Goal: Transaction & Acquisition: Purchase product/service

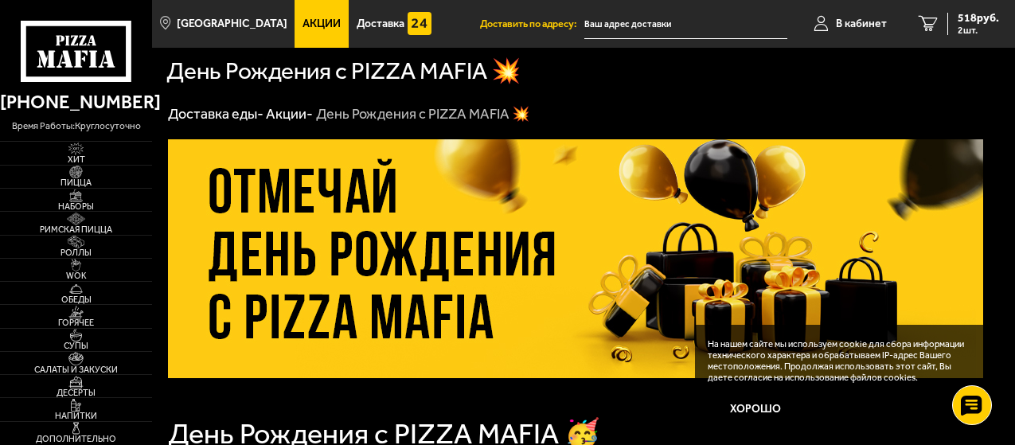
scroll to position [540, 0]
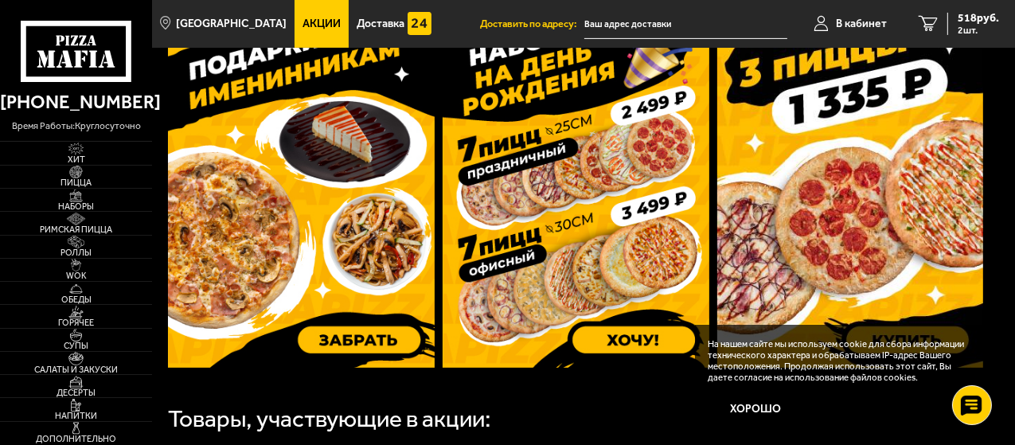
click at [604, 248] on img at bounding box center [576, 191] width 267 height 354
click at [926, 181] on img at bounding box center [850, 191] width 267 height 354
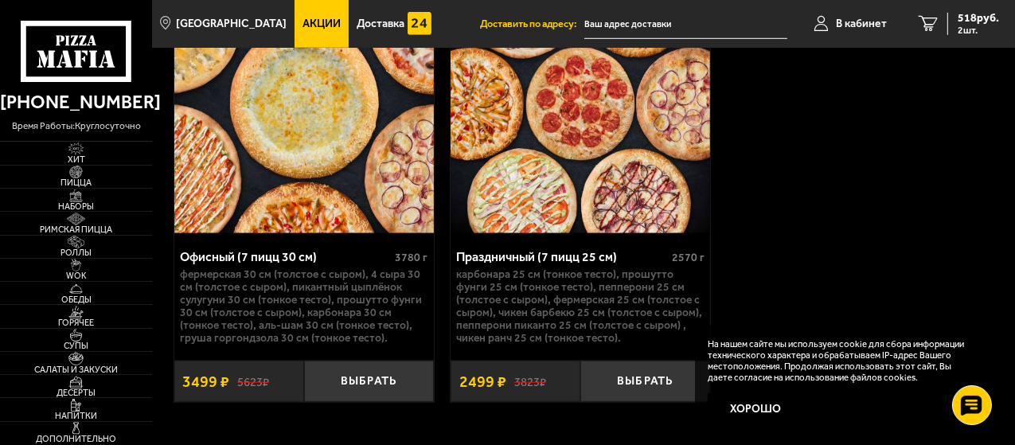
scroll to position [1055, 0]
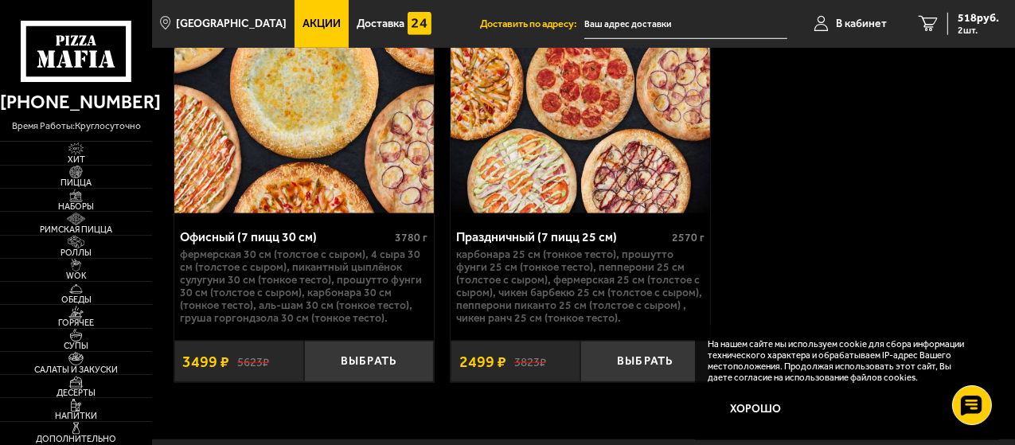
drag, startPoint x: 656, startPoint y: 363, endPoint x: 847, endPoint y: 184, distance: 262.0
click at [656, 362] on button "Выбрать" at bounding box center [645, 362] width 130 height 42
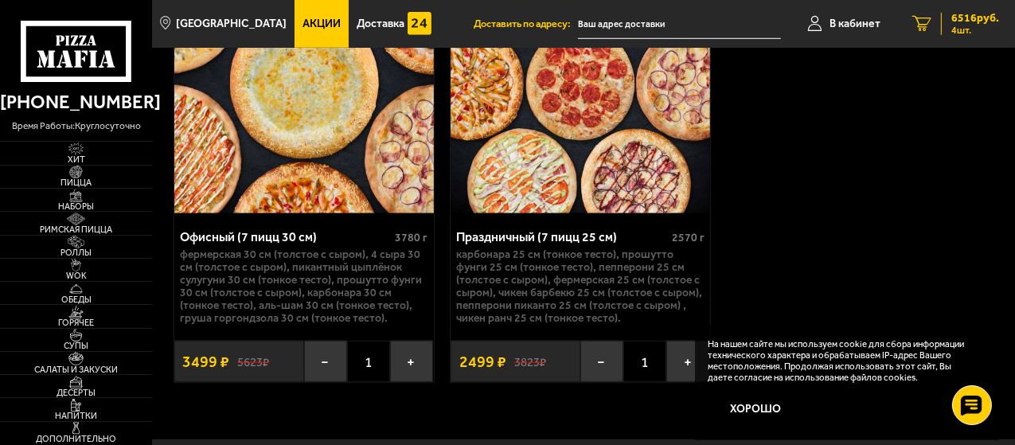
click at [957, 21] on span "6516 руб." at bounding box center [976, 18] width 48 height 11
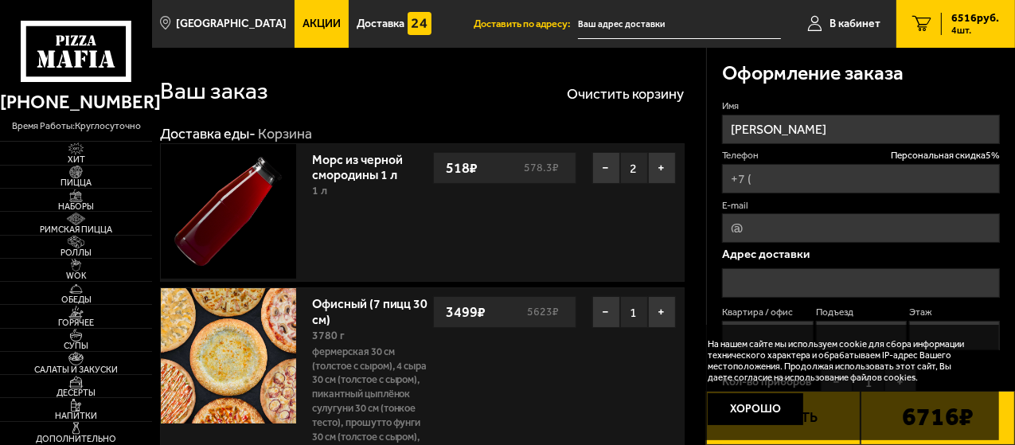
type input "[PHONE_NUMBER]"
type input "[STREET_ADDRESS]"
type input "619"
type input "3"
type input "6"
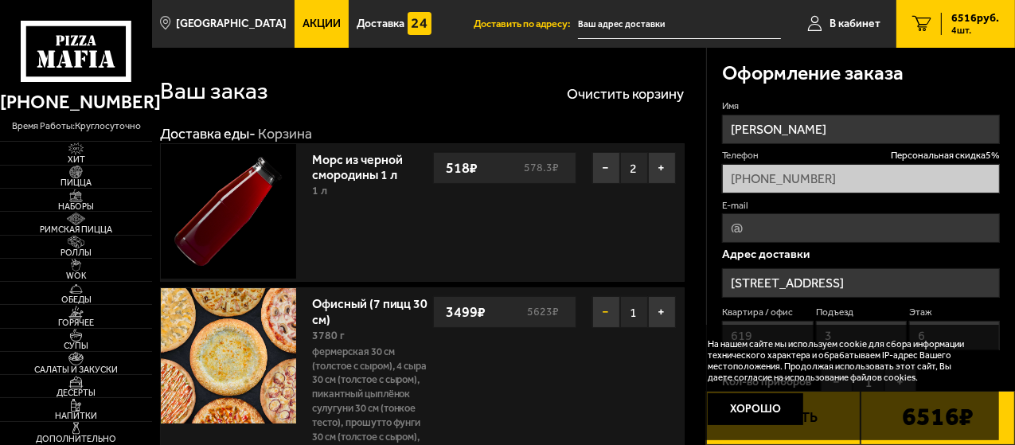
click at [608, 311] on button "−" at bounding box center [606, 312] width 28 height 32
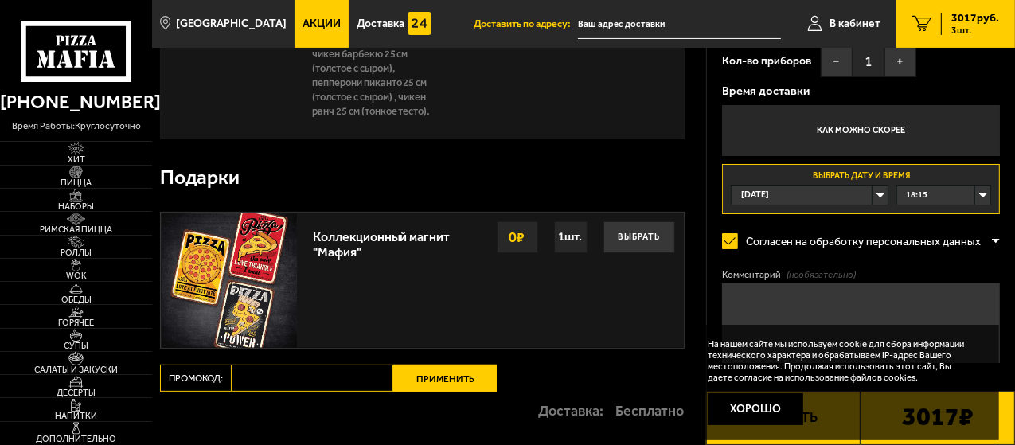
scroll to position [389, 0]
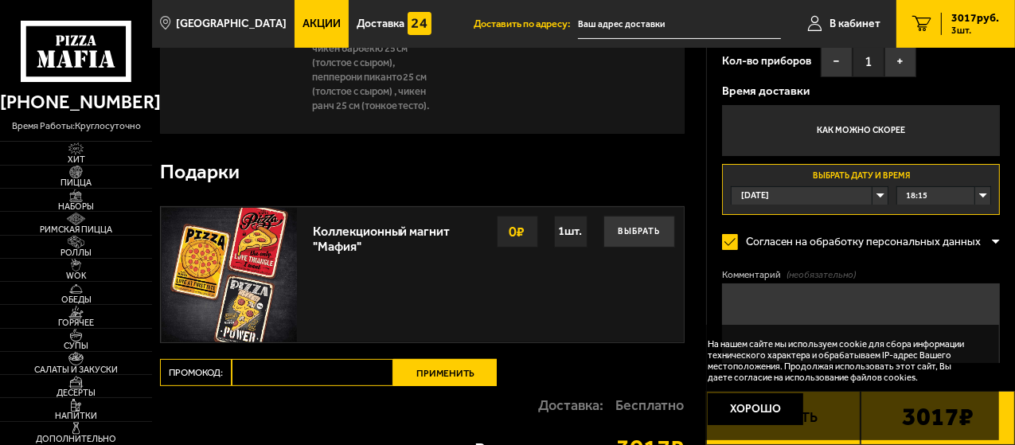
click at [879, 190] on div "[DATE]" at bounding box center [810, 196] width 156 height 18
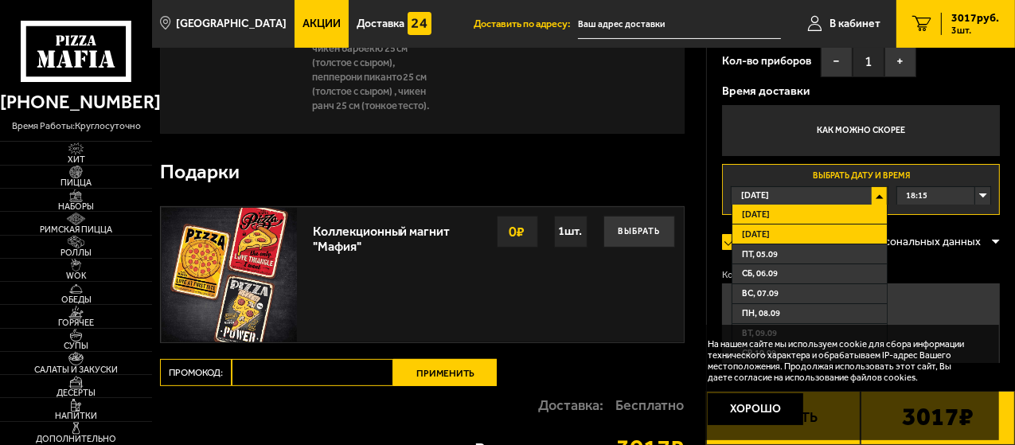
click at [769, 229] on span "[DATE]" at bounding box center [756, 235] width 28 height 12
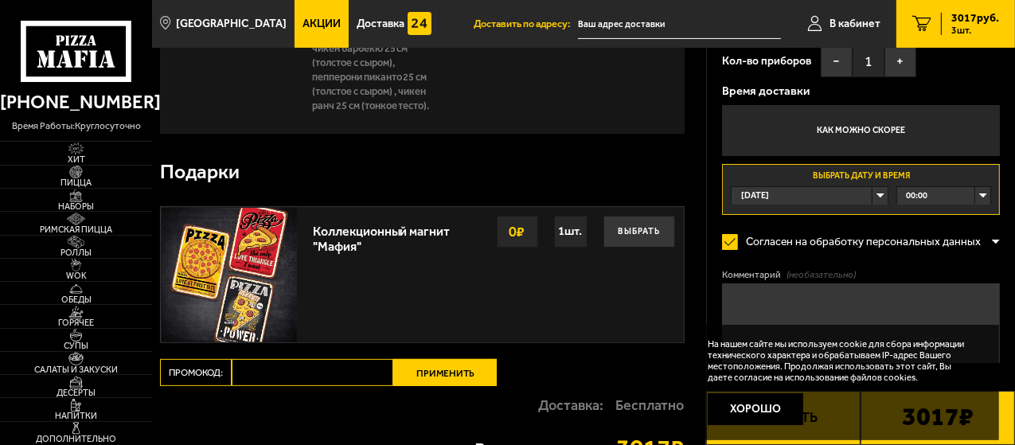
click at [916, 191] on span "00:00" at bounding box center [916, 196] width 21 height 18
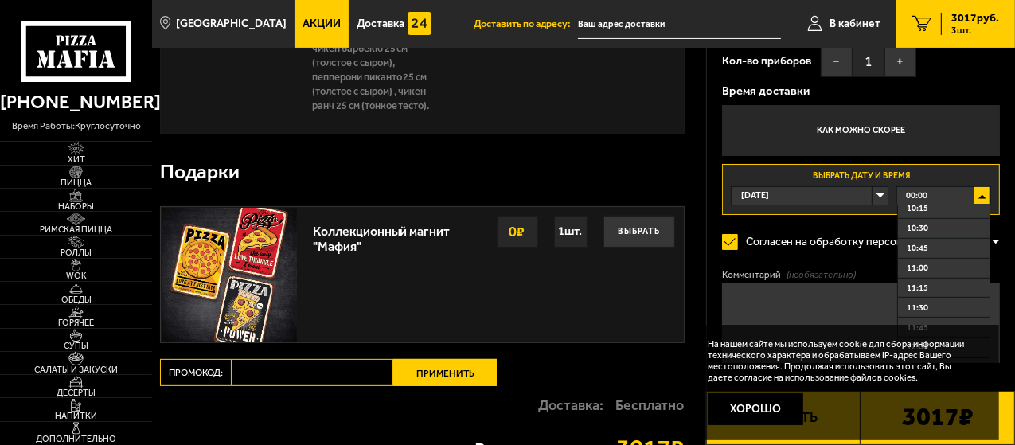
scroll to position [858, 0]
click at [909, 267] on span "11:30" at bounding box center [917, 268] width 21 height 12
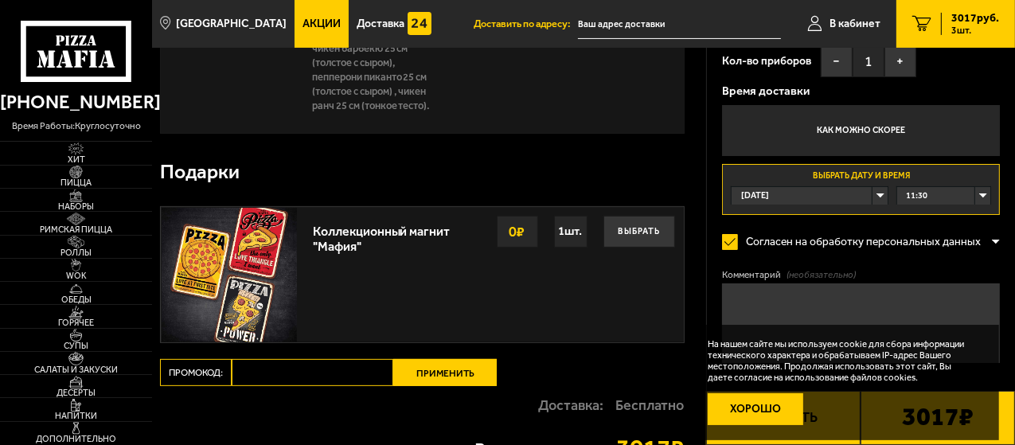
click at [776, 408] on button "Хорошо" at bounding box center [756, 409] width 96 height 32
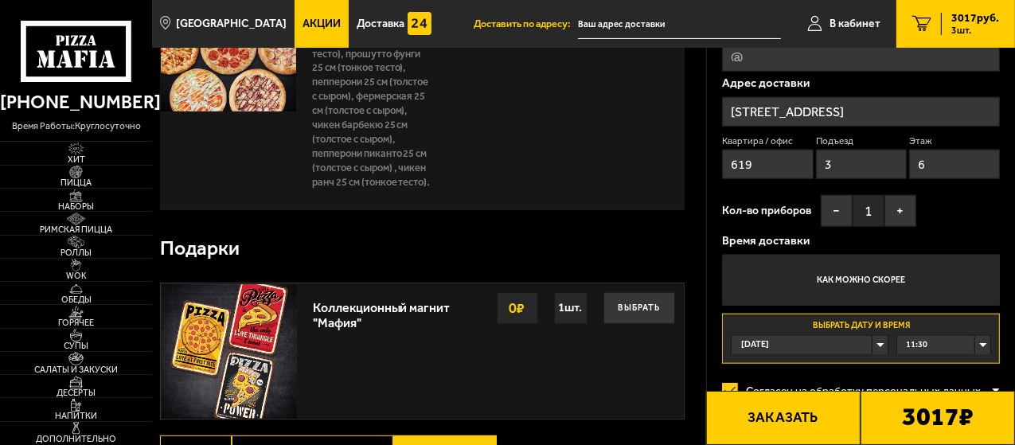
scroll to position [318, 0]
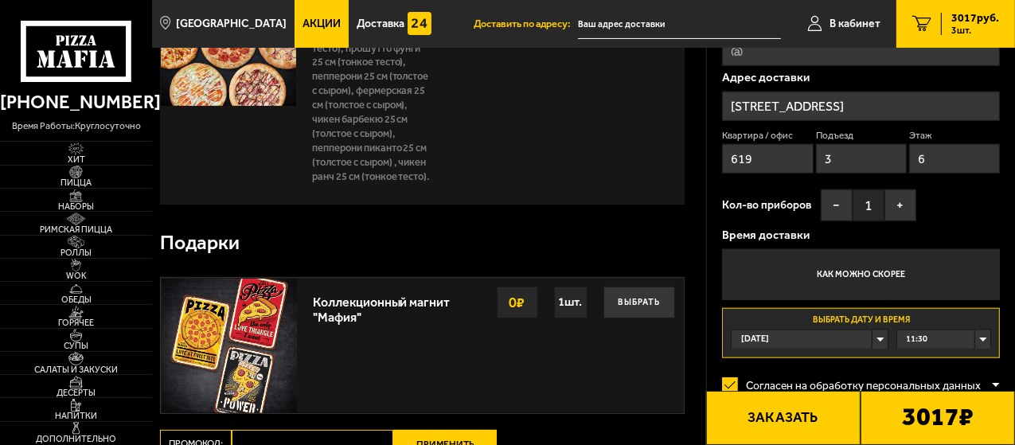
click at [848, 237] on p "Время доставки" at bounding box center [861, 235] width 278 height 12
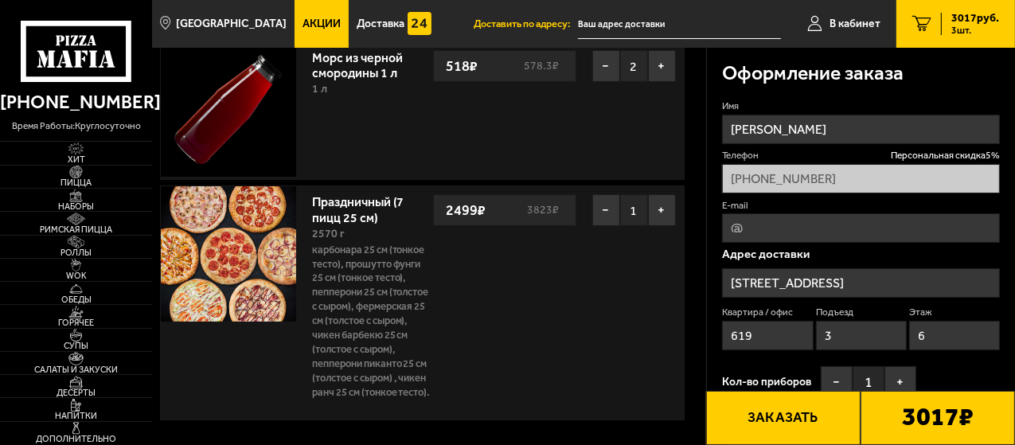
scroll to position [58, 0]
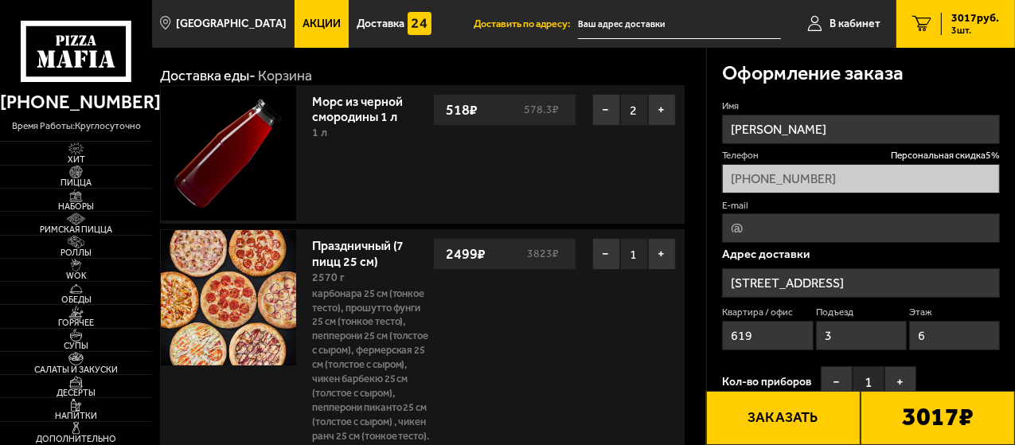
click at [571, 18] on li "Доставить по адресу:" at bounding box center [627, 24] width 307 height 48
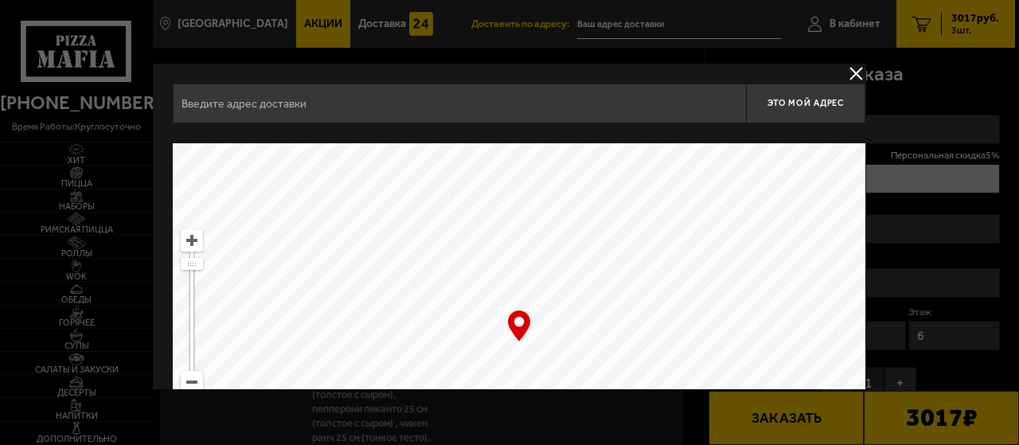
click at [598, 21] on div at bounding box center [509, 222] width 1019 height 445
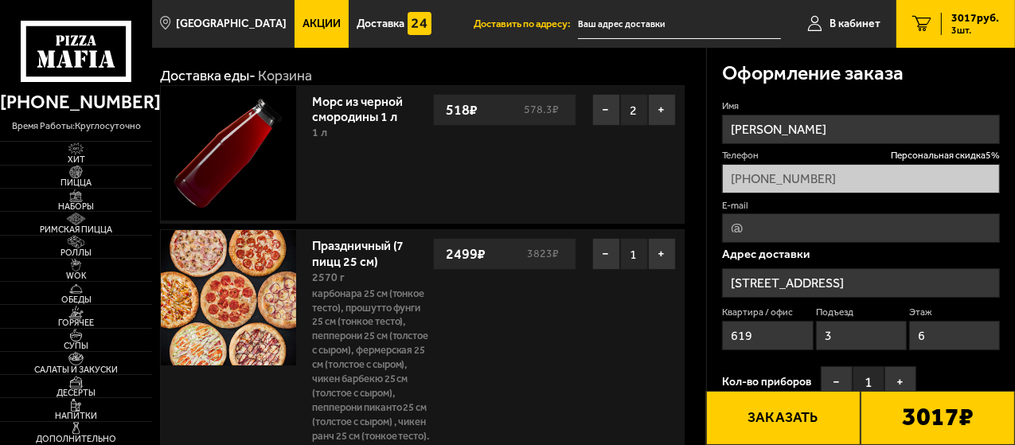
click at [583, 21] on input "text" at bounding box center [679, 24] width 203 height 29
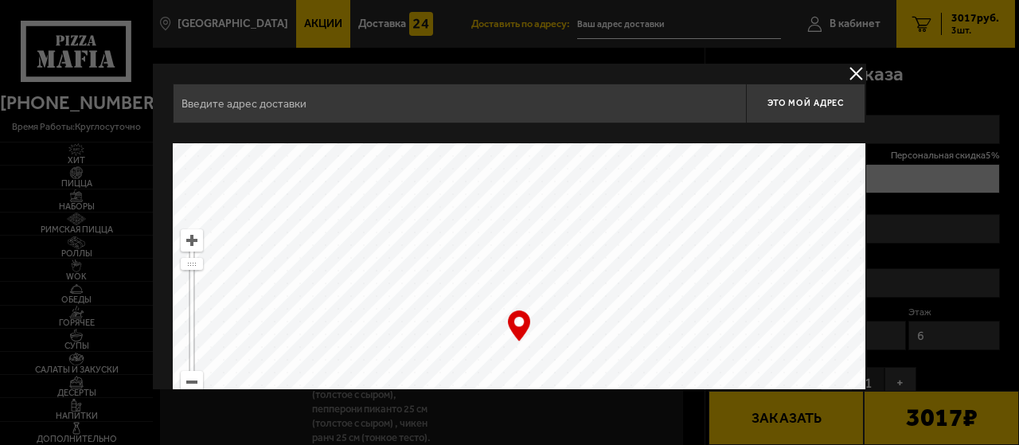
click at [583, 21] on div at bounding box center [509, 222] width 1019 height 445
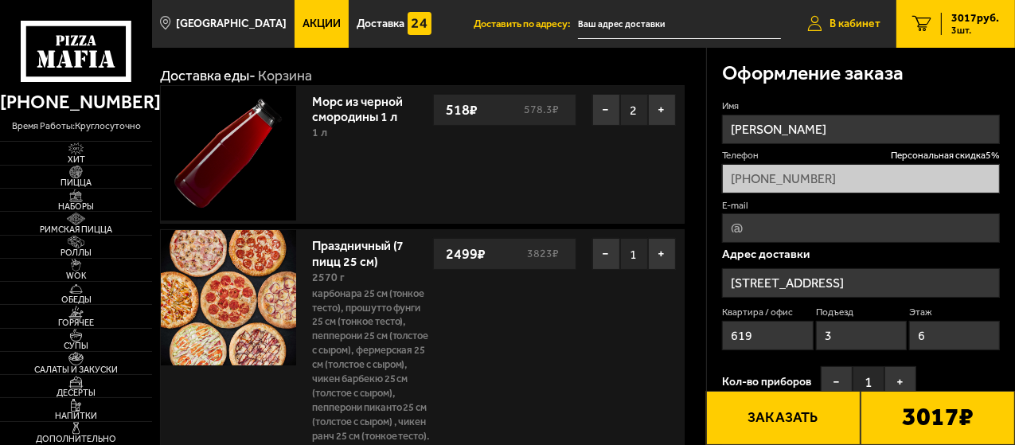
click at [838, 21] on span "В кабинет" at bounding box center [855, 23] width 51 height 11
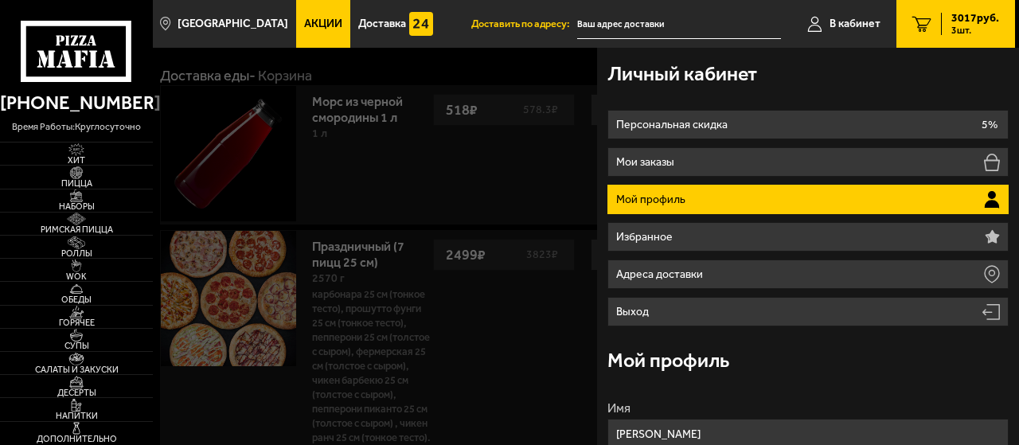
click at [677, 199] on p "Мой профиль" at bounding box center [652, 199] width 73 height 11
click at [448, 84] on div at bounding box center [662, 270] width 1019 height 445
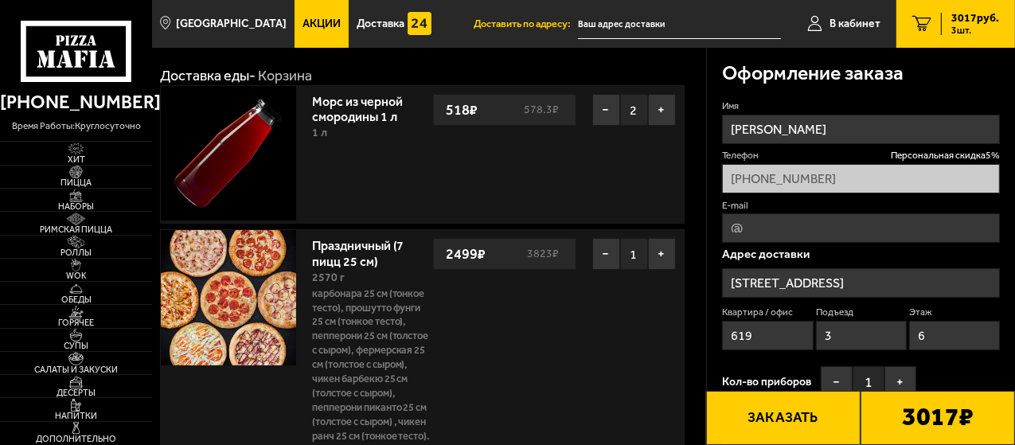
click at [601, 18] on input "text" at bounding box center [679, 24] width 203 height 29
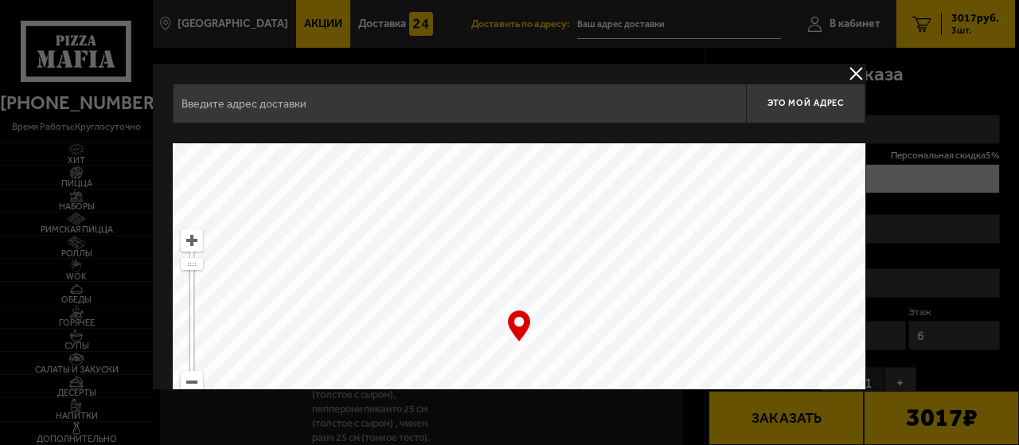
click at [601, 18] on div at bounding box center [509, 222] width 1019 height 445
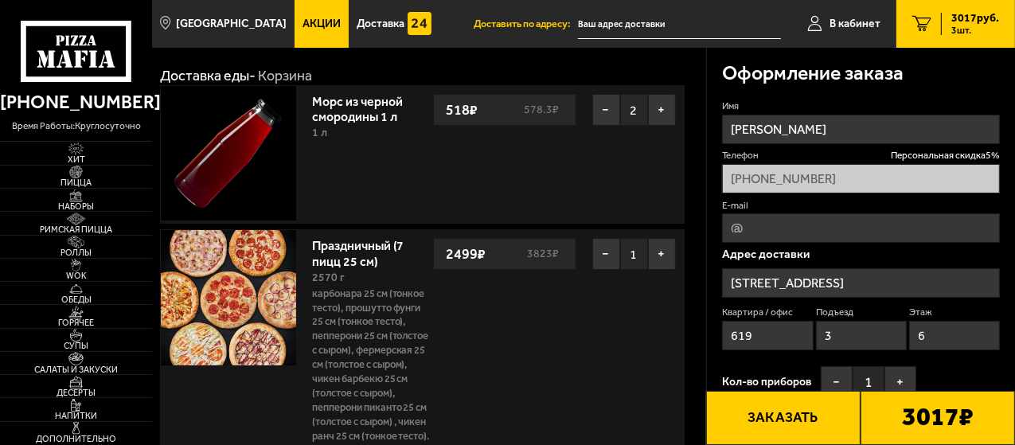
click at [584, 24] on input "text" at bounding box center [679, 24] width 203 height 29
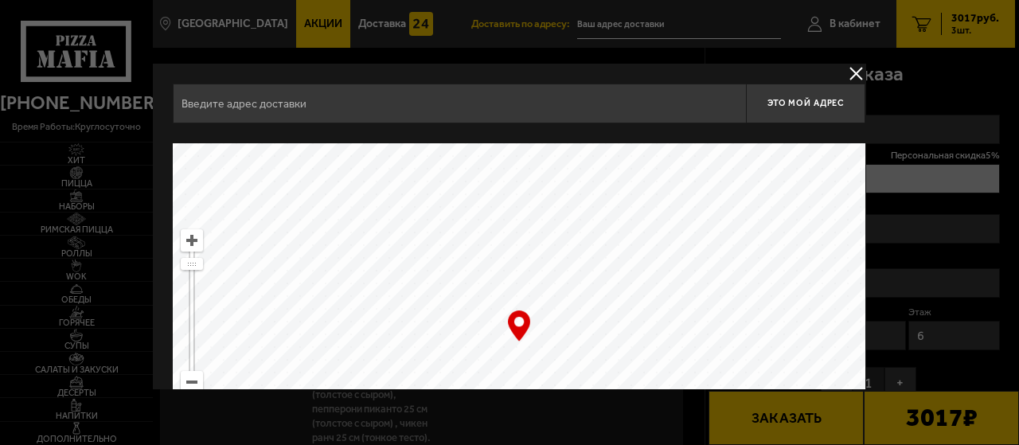
drag, startPoint x: 518, startPoint y: 322, endPoint x: 621, endPoint y: 304, distance: 105.0
click at [635, 302] on div "… © Яндекс Условия использования Открыть в Яндекс.Картах Создать свою карту" at bounding box center [519, 342] width 693 height 398
drag, startPoint x: 723, startPoint y: 252, endPoint x: 672, endPoint y: 120, distance: 141.7
click at [672, 120] on div "Это мой адрес Найдите адрес перетащив карту … © Яндекс Условия использования От…" at bounding box center [519, 313] width 693 height 458
type input "[STREET_ADDRESS]"
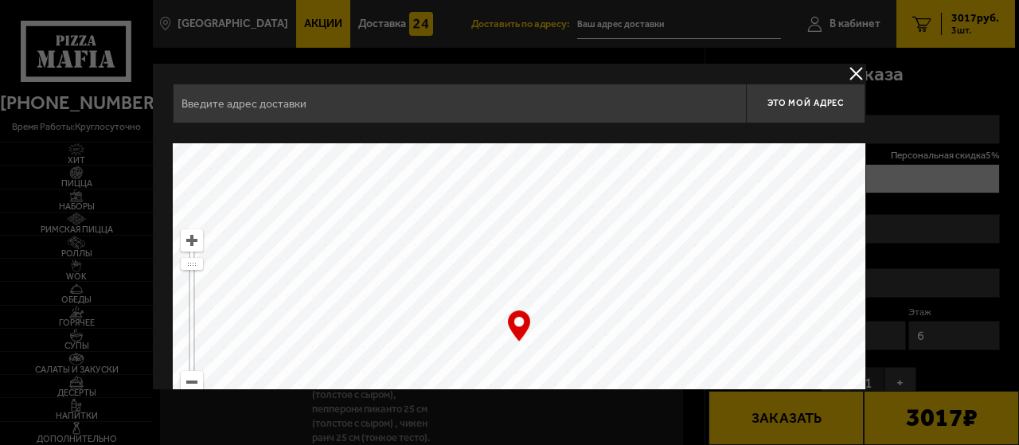
type input "[STREET_ADDRESS]"
drag, startPoint x: 701, startPoint y: 282, endPoint x: 548, endPoint y: -96, distance: 408.0
click at [548, 0] on html "[PHONE_NUMBER] время работы: круглосуточно [PERSON_NAME] Наборы Римская пицца Р…" at bounding box center [509, 453] width 1019 height 1023
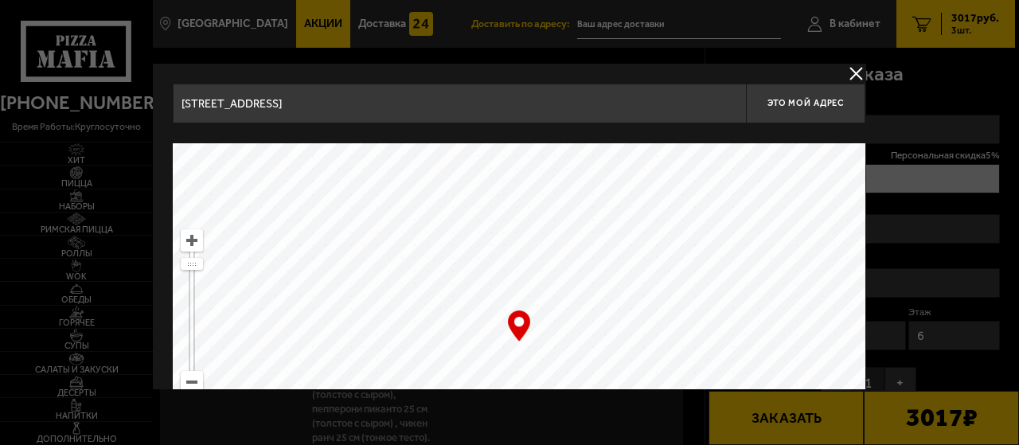
type input "[STREET_ADDRESS]"
drag, startPoint x: 636, startPoint y: 276, endPoint x: 586, endPoint y: -36, distance: 315.4
click at [586, 0] on html "[PHONE_NUMBER] время работы: круглосуточно [PERSON_NAME] Наборы Римская пицца Р…" at bounding box center [509, 453] width 1019 height 1023
type input "[STREET_ADDRESS]"
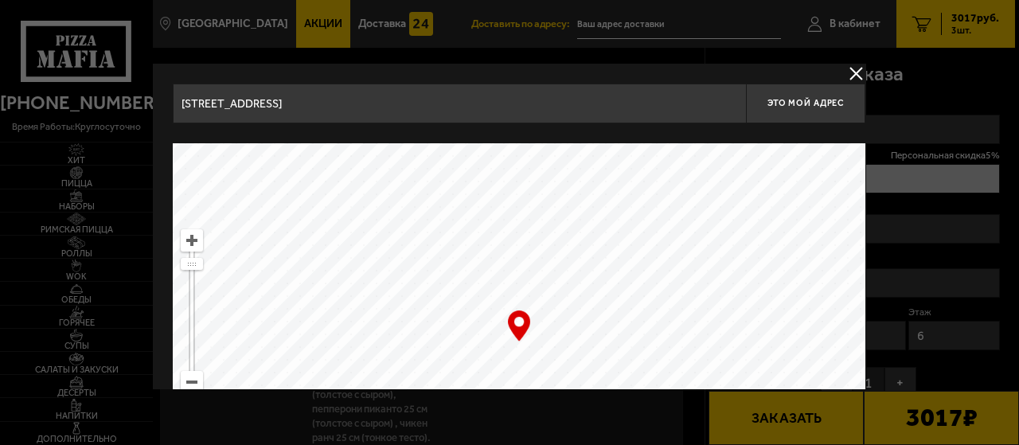
type input "[STREET_ADDRESS]"
drag, startPoint x: 501, startPoint y: 296, endPoint x: 776, endPoint y: 103, distance: 336.7
click at [776, 103] on div "[STREET_ADDRESS] Это мой адрес Найдите адрес перетащив карту … © Яндекс Условия…" at bounding box center [519, 313] width 693 height 458
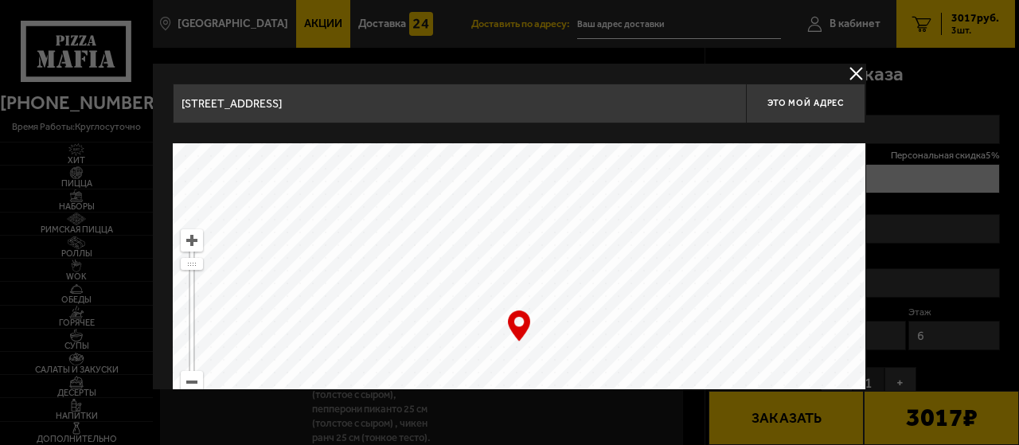
drag, startPoint x: 643, startPoint y: 284, endPoint x: 622, endPoint y: 229, distance: 59.5
click at [639, 101] on div "[STREET_ADDRESS] Это мой адрес Найдите адрес перетащив карту … © Яндекс Условия…" at bounding box center [519, 313] width 693 height 458
type input "[STREET_ADDRESS]"
click at [552, 338] on ymaps at bounding box center [519, 342] width 693 height 398
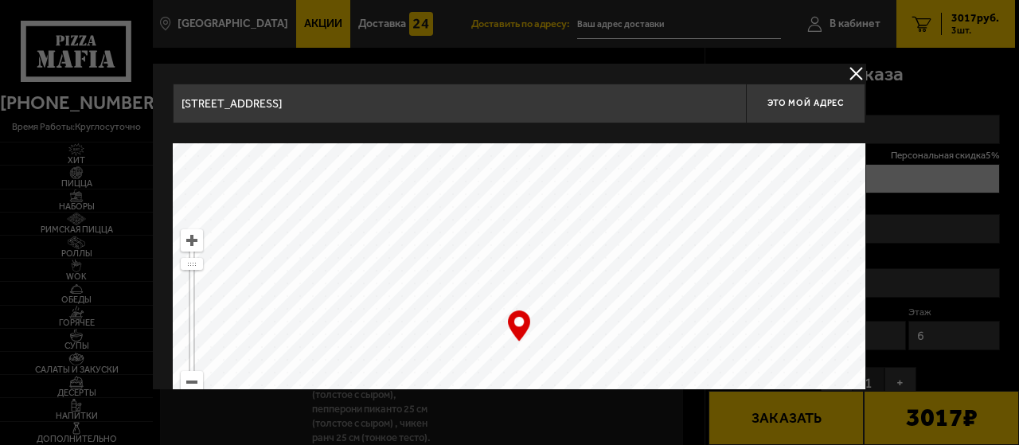
click at [555, 334] on ymaps at bounding box center [519, 342] width 693 height 398
drag, startPoint x: 555, startPoint y: 334, endPoint x: 541, endPoint y: 334, distance: 13.5
click at [553, 334] on ymaps at bounding box center [519, 342] width 693 height 398
drag, startPoint x: 569, startPoint y: 338, endPoint x: 540, endPoint y: 338, distance: 28.7
click at [540, 338] on ymaps at bounding box center [519, 342] width 693 height 398
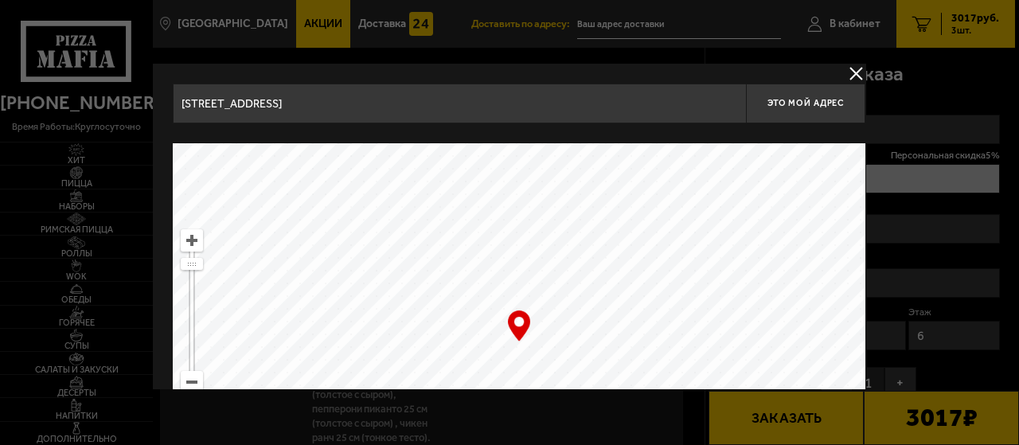
type input "[STREET_ADDRESS]"
click at [516, 323] on div "… © Яндекс Условия использования Открыть в Яндекс.Картах Создать свою карту" at bounding box center [519, 342] width 693 height 398
click at [797, 102] on span "Это мой адрес" at bounding box center [806, 103] width 76 height 10
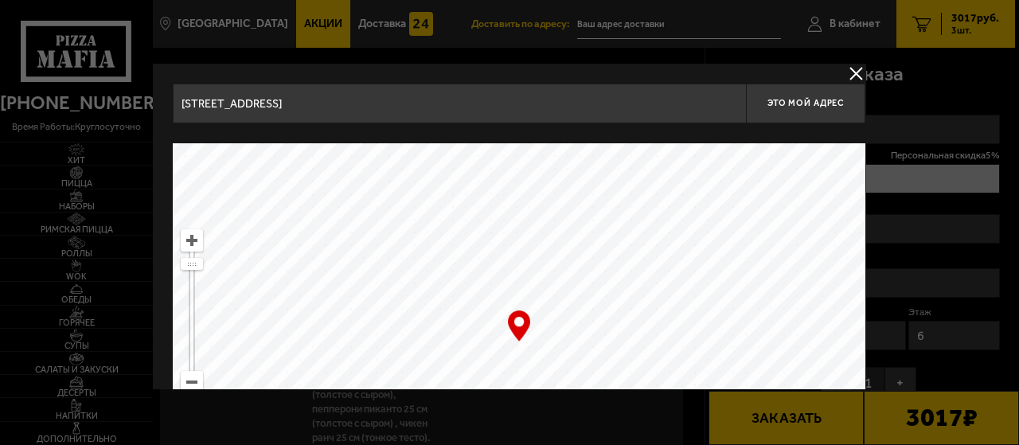
type input "[STREET_ADDRESS]"
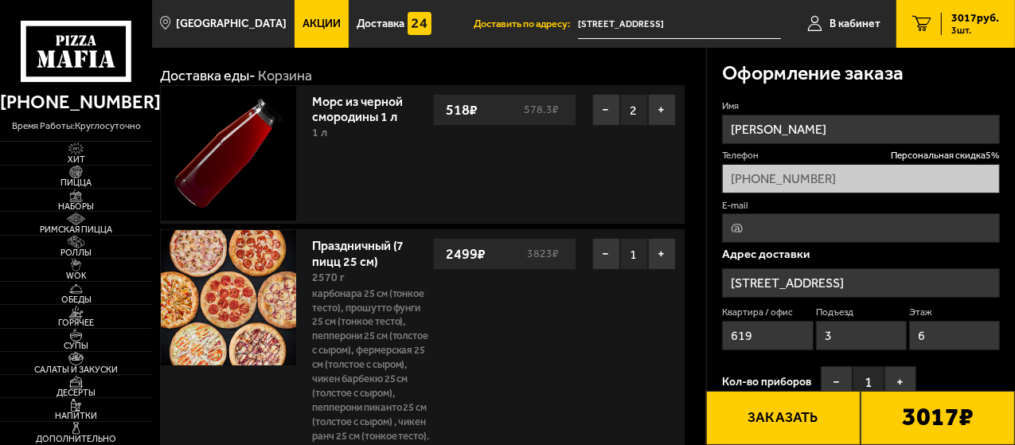
click at [791, 414] on button "Заказать" at bounding box center [783, 418] width 154 height 54
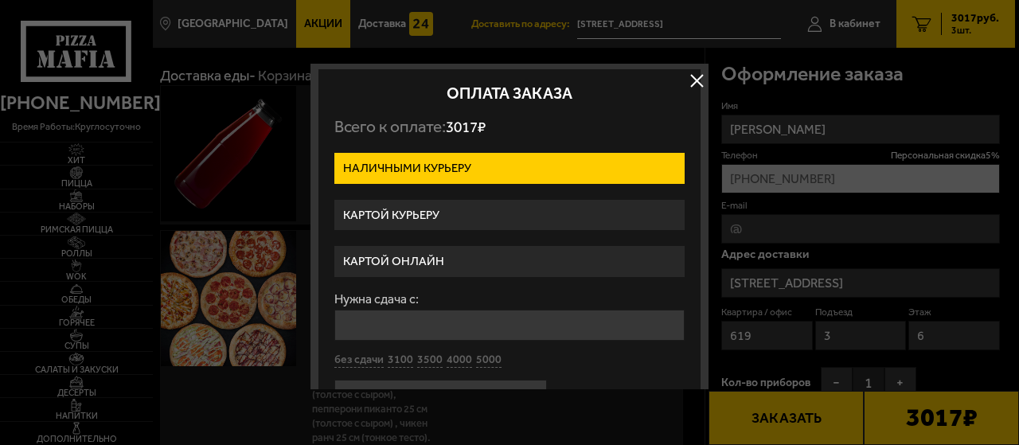
click at [418, 209] on label "Картой курьеру" at bounding box center [509, 215] width 350 height 31
click at [0, 0] on input "Картой курьеру" at bounding box center [0, 0] width 0 height 0
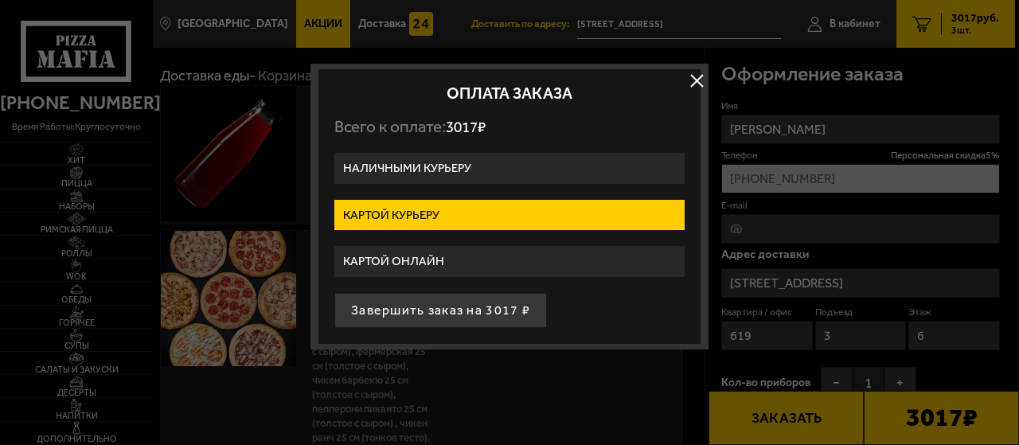
drag, startPoint x: 1017, startPoint y: 323, endPoint x: 1013, endPoint y: 344, distance: 21.1
click at [1014, 344] on div at bounding box center [509, 222] width 1019 height 445
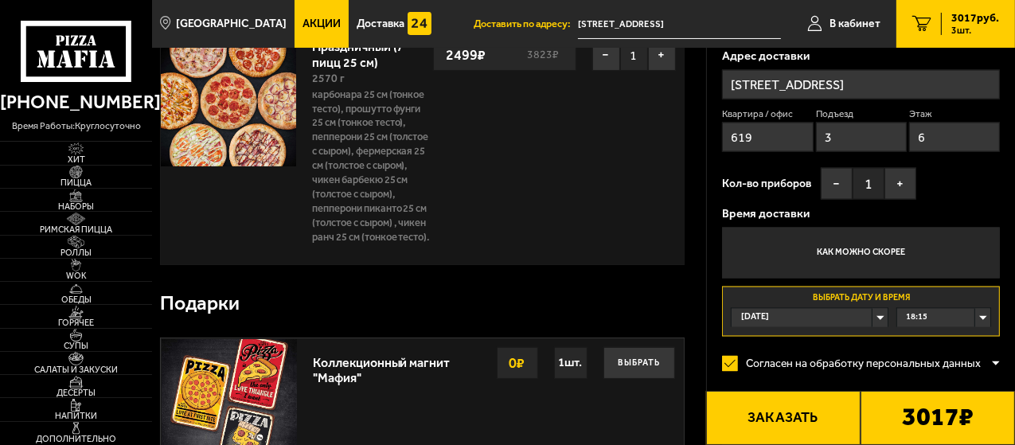
scroll to position [266, 0]
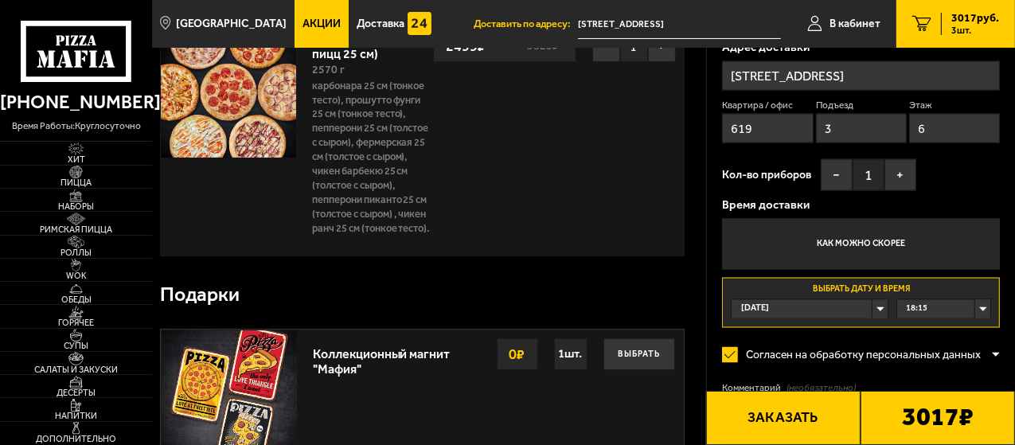
click at [879, 306] on div "[DATE]" at bounding box center [810, 309] width 156 height 18
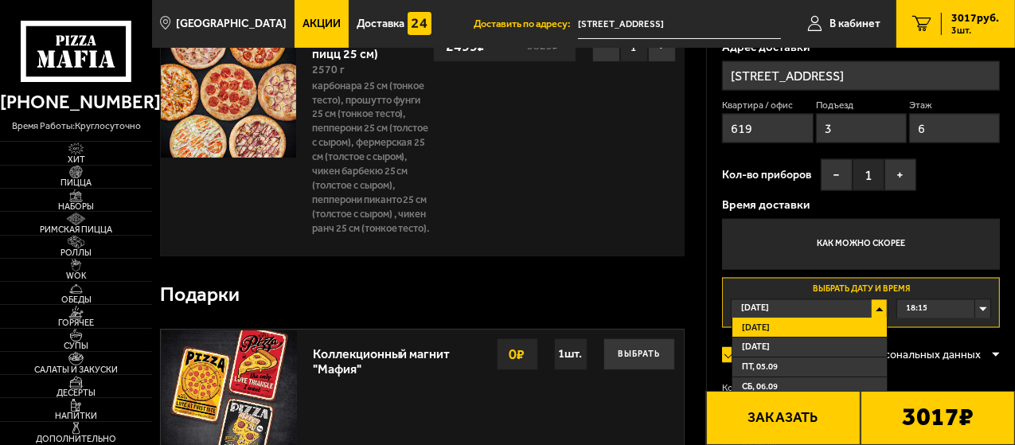
click at [769, 341] on li "[DATE]" at bounding box center [810, 348] width 154 height 20
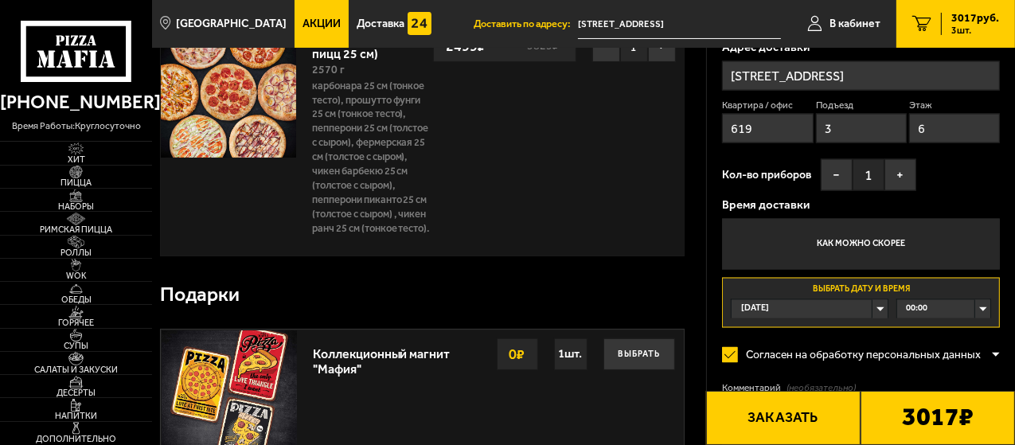
click at [980, 307] on div "00:00" at bounding box center [943, 309] width 93 height 18
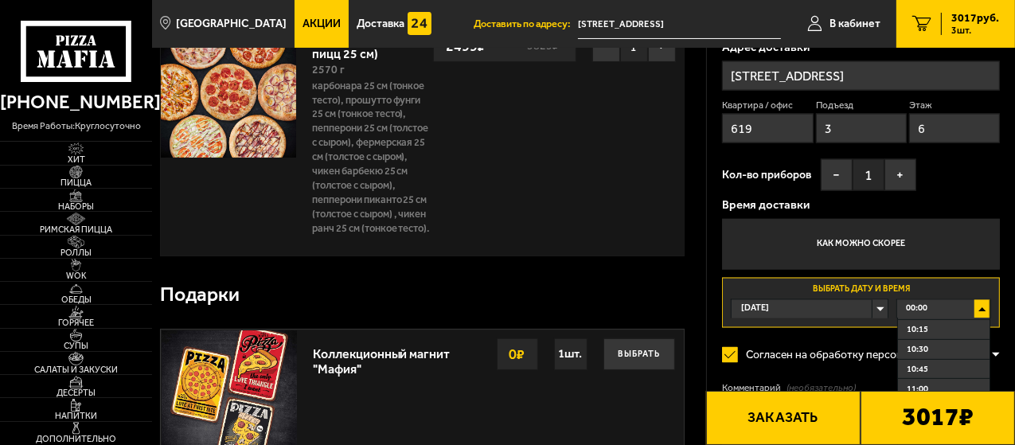
scroll to position [890, 0]
click at [933, 354] on li "11:30" at bounding box center [944, 350] width 92 height 20
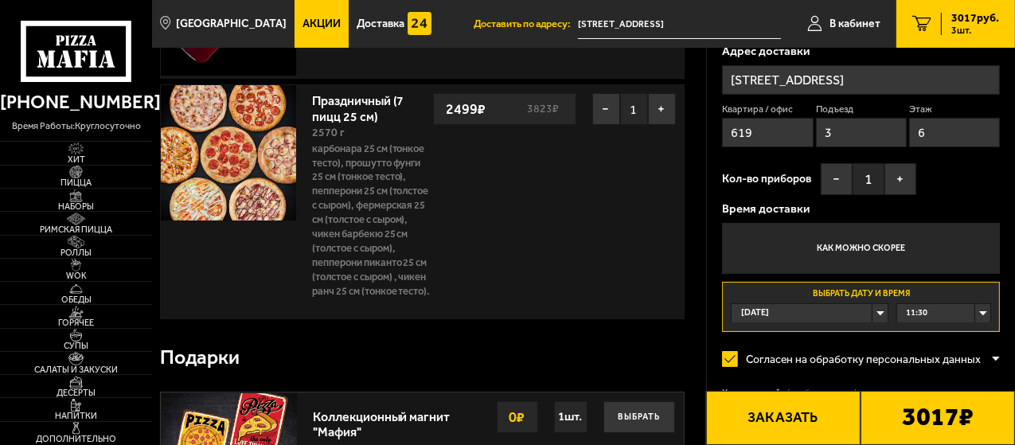
scroll to position [217, 0]
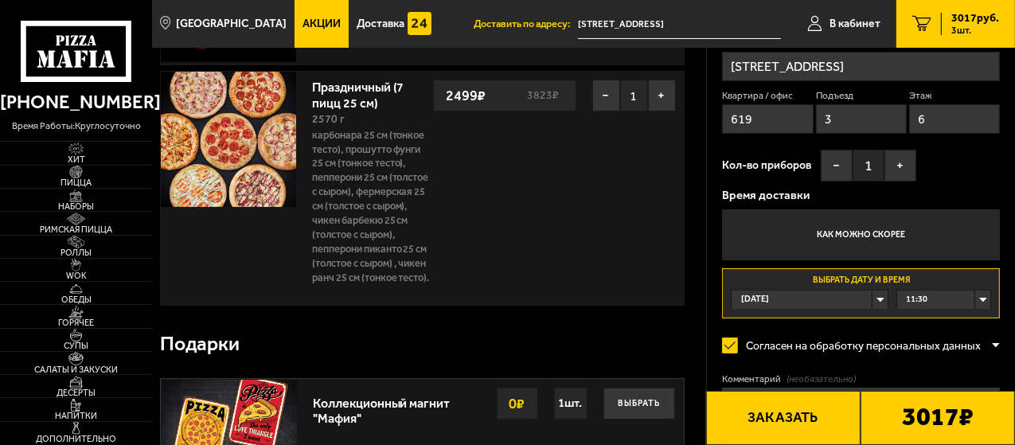
click at [774, 418] on button "Заказать" at bounding box center [783, 418] width 154 height 54
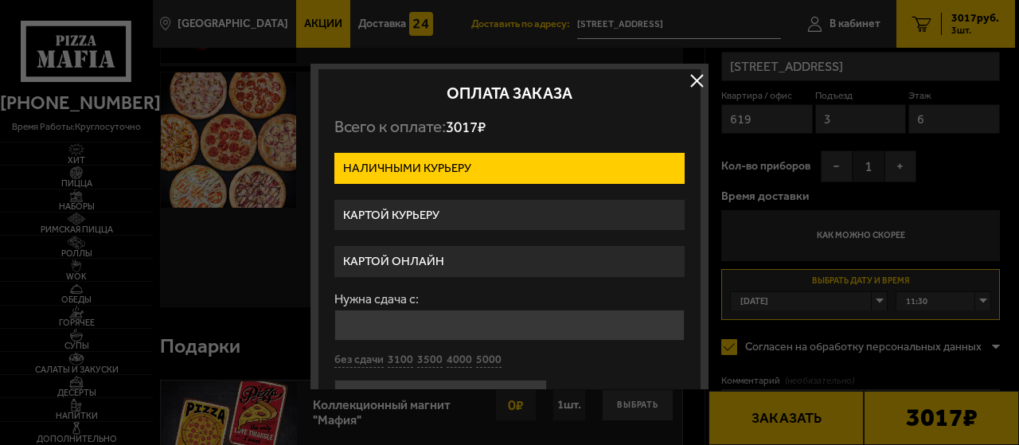
click at [369, 206] on label "Картой курьеру" at bounding box center [509, 215] width 350 height 31
click at [0, 0] on input "Картой курьеру" at bounding box center [0, 0] width 0 height 0
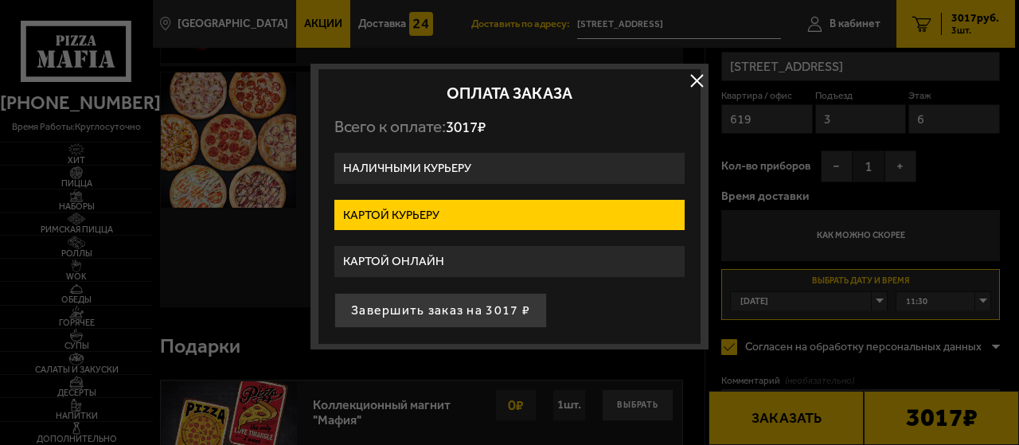
click at [790, 413] on div at bounding box center [509, 222] width 1019 height 445
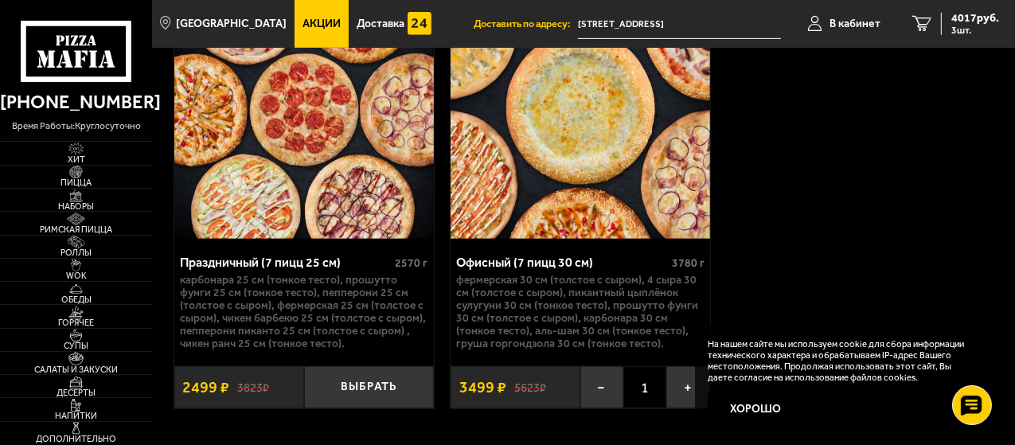
scroll to position [686, 0]
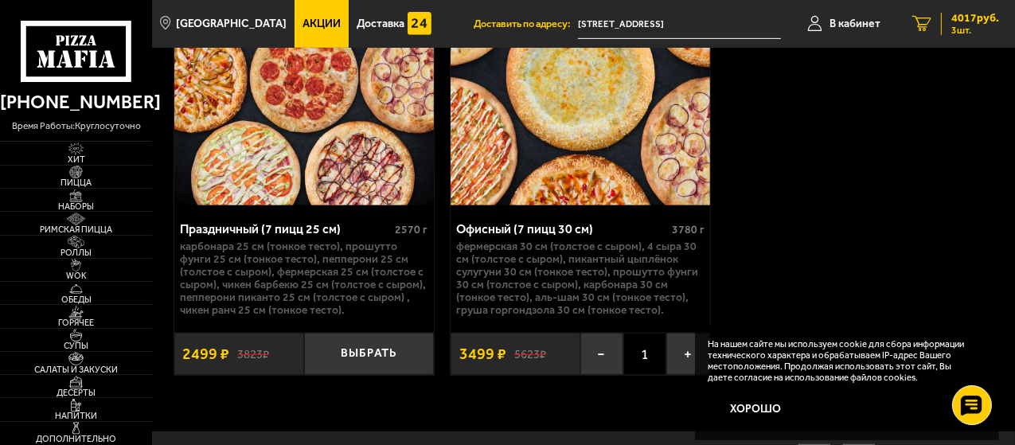
click at [959, 18] on span "4017 руб." at bounding box center [976, 18] width 48 height 11
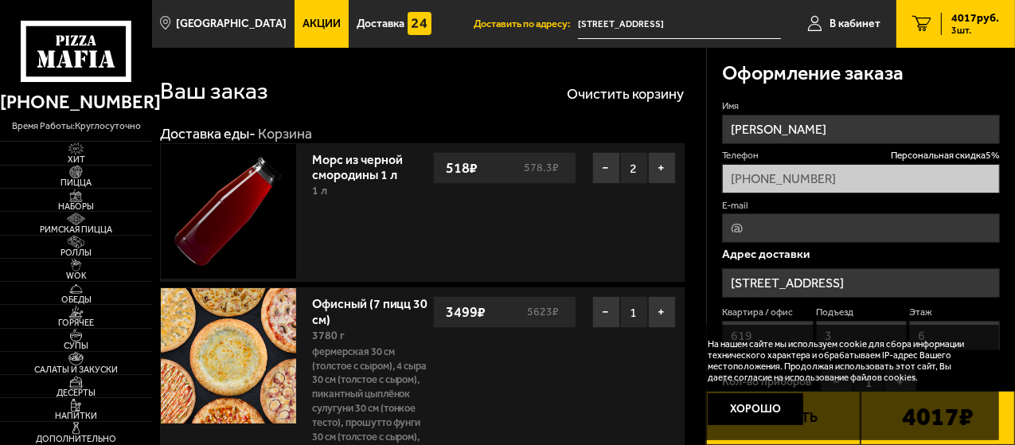
scroll to position [389, 0]
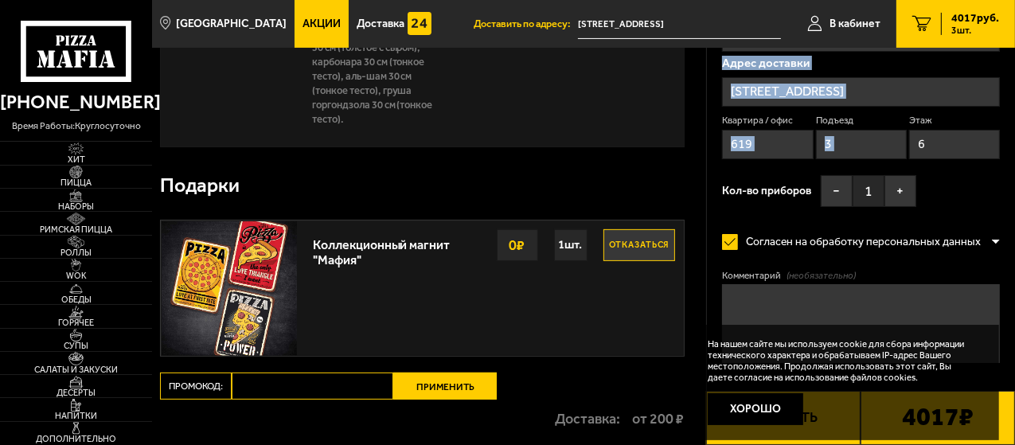
drag, startPoint x: 1014, startPoint y: 182, endPoint x: 1018, endPoint y: 114, distance: 68.6
click at [1014, 120] on html "(812) 333 22 22 время работы: круглосуточно Хит Пицца Наборы Римская пицца Ролл…" at bounding box center [507, 128] width 1015 height 1035
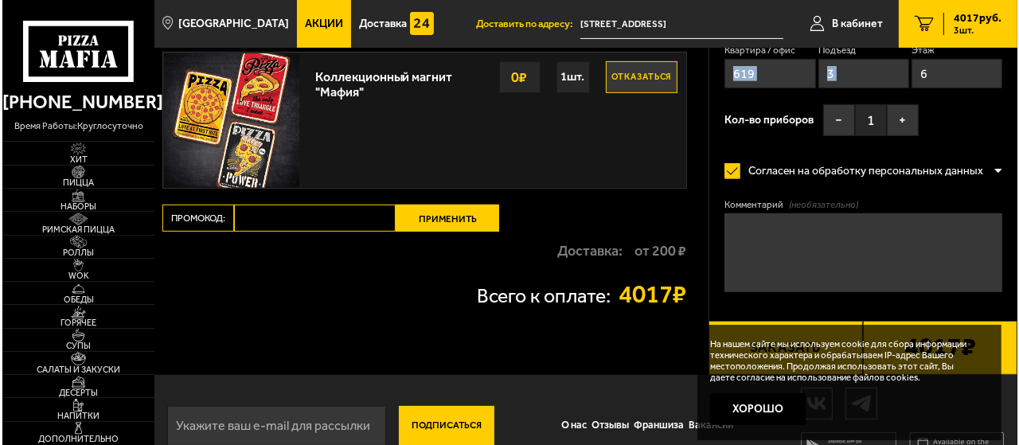
scroll to position [591, 0]
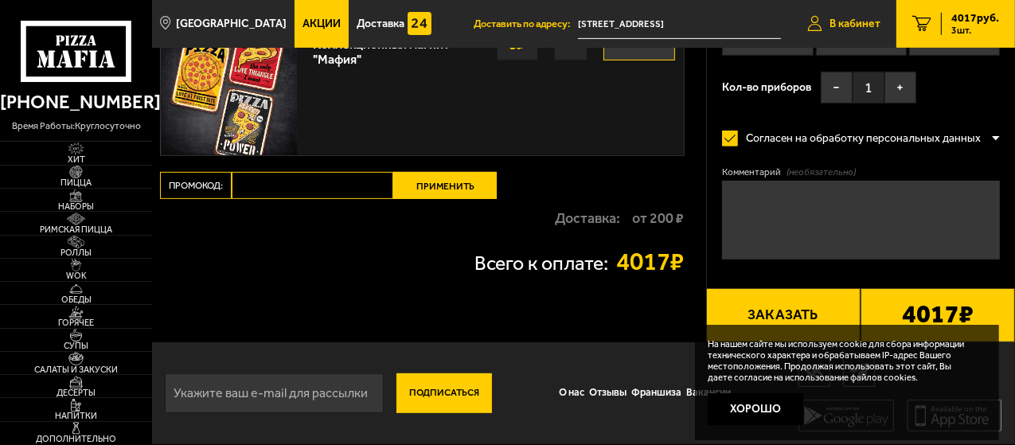
click at [844, 23] on span "В кабинет" at bounding box center [855, 23] width 51 height 11
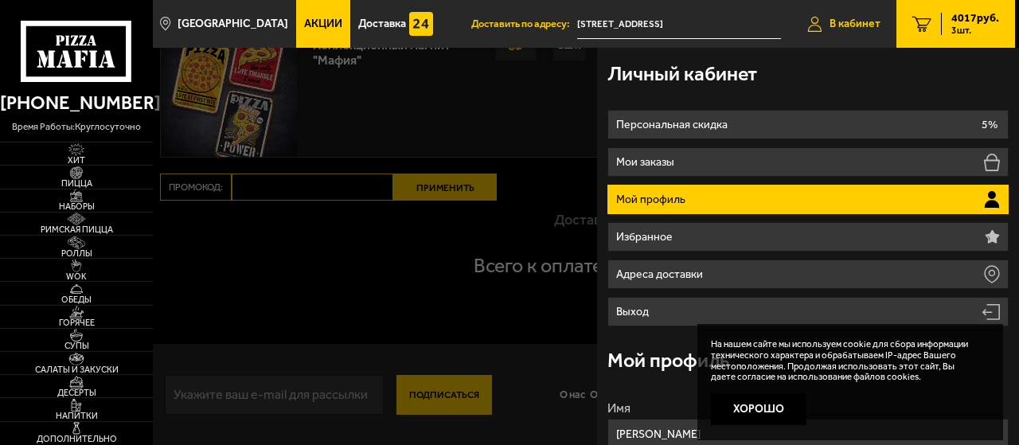
type input "[STREET_ADDRESS]"
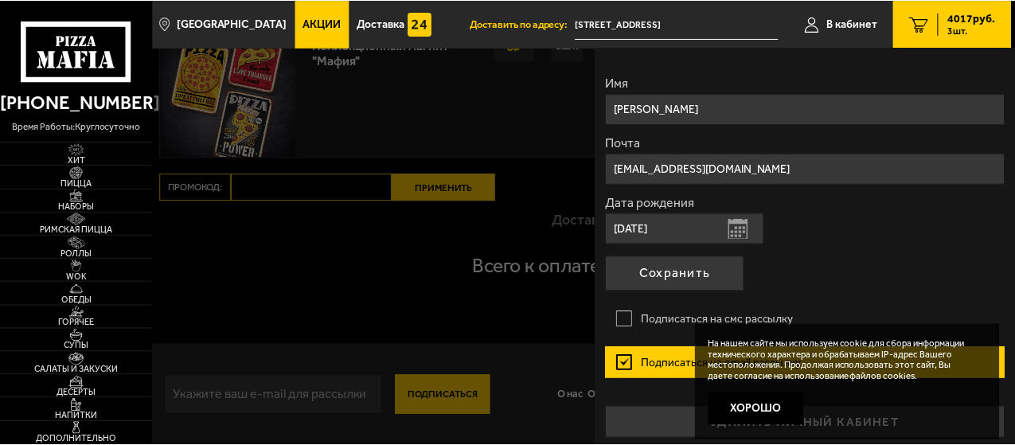
scroll to position [330, 0]
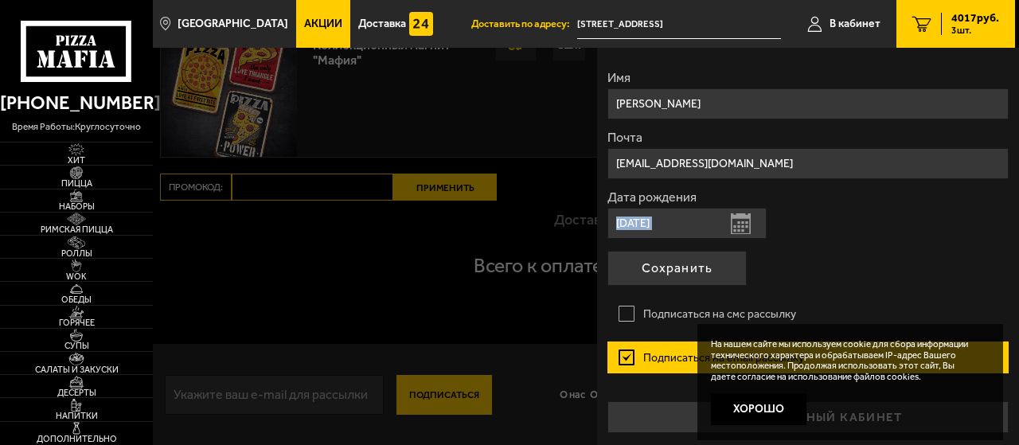
drag, startPoint x: 1018, startPoint y: 229, endPoint x: 1010, endPoint y: 251, distance: 23.2
click at [1014, 287] on div "Личный кабинет Персональная скидка 5% Мои заказы Мой профиль Избранное Адреса д…" at bounding box center [808, 246] width 422 height 397
click at [919, 164] on input "[EMAIL_ADDRESS][DOMAIN_NAME]" at bounding box center [808, 163] width 401 height 31
click at [256, 287] on div at bounding box center [662, 270] width 1019 height 445
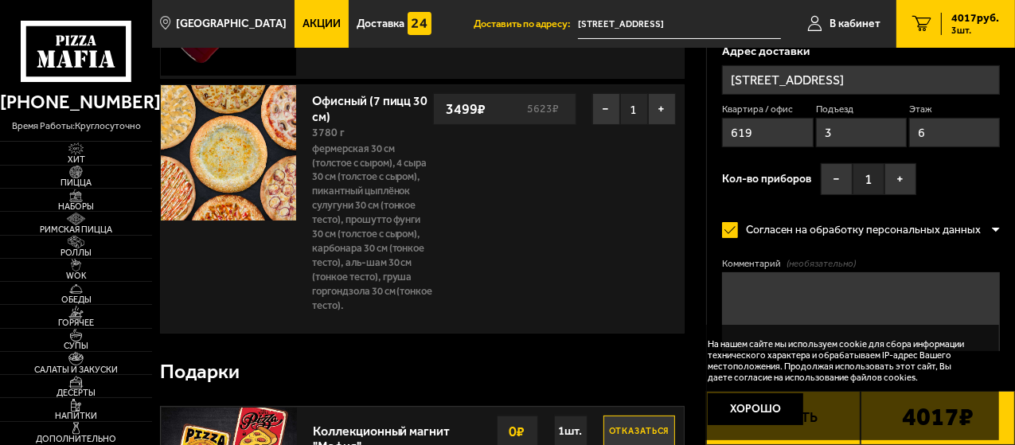
scroll to position [290, 0]
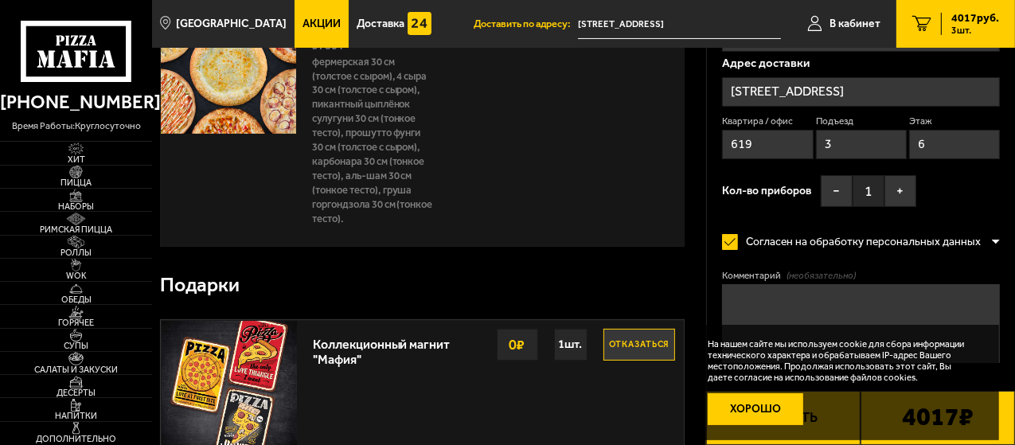
click at [777, 408] on button "Хорошо" at bounding box center [756, 409] width 96 height 32
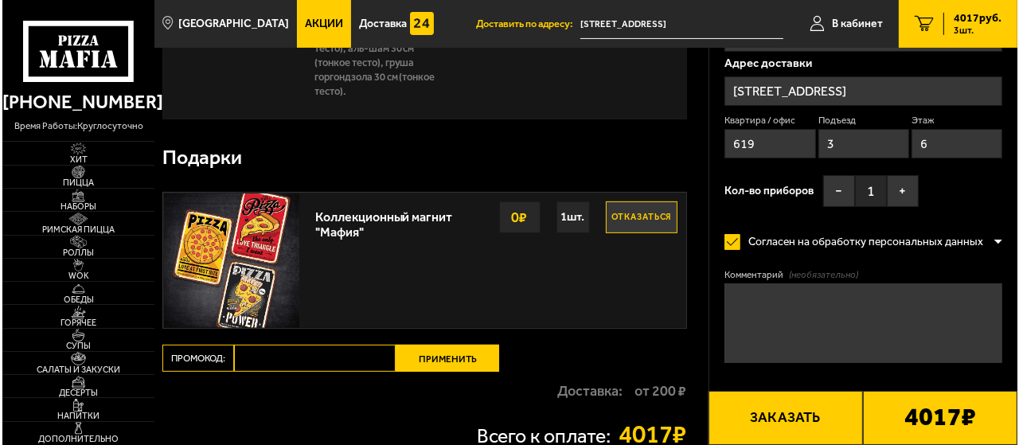
scroll to position [434, 0]
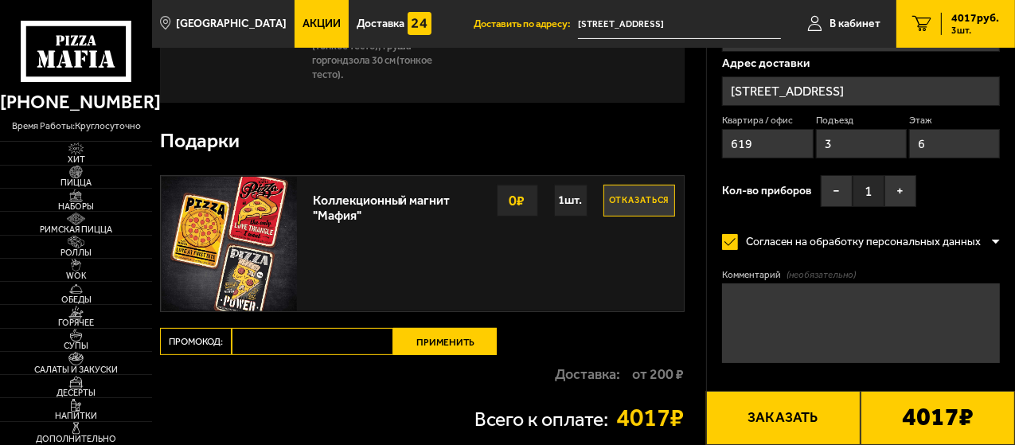
drag, startPoint x: 794, startPoint y: 401, endPoint x: 807, endPoint y: 382, distance: 23.0
click at [795, 401] on button "Заказать" at bounding box center [783, 418] width 154 height 54
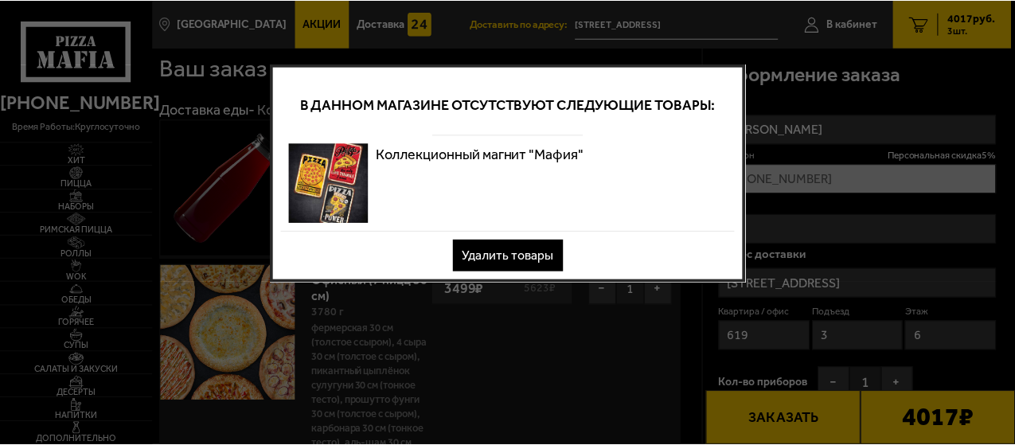
scroll to position [0, 0]
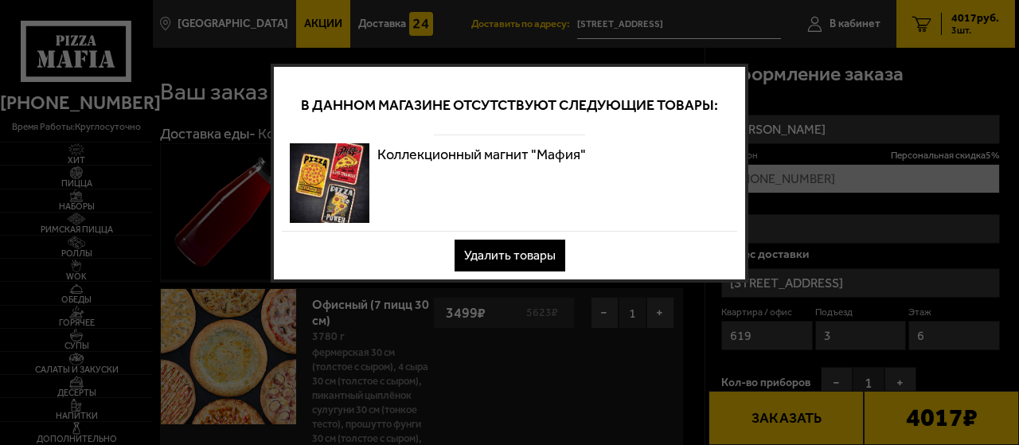
drag, startPoint x: 545, startPoint y: 254, endPoint x: 501, endPoint y: 279, distance: 50.3
click at [541, 255] on button "Удалить товары" at bounding box center [510, 256] width 111 height 32
click at [514, 257] on button "Удалить товары" at bounding box center [510, 256] width 111 height 32
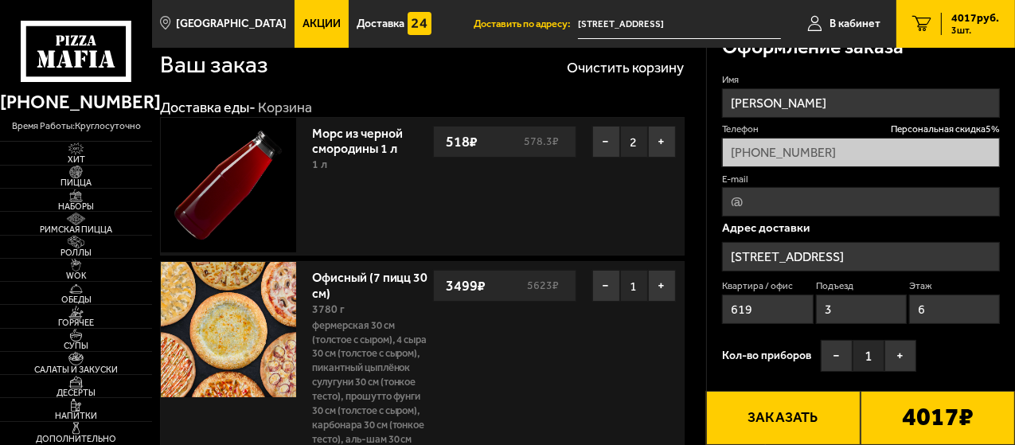
scroll to position [29, 0]
